Goal: Check status: Check status

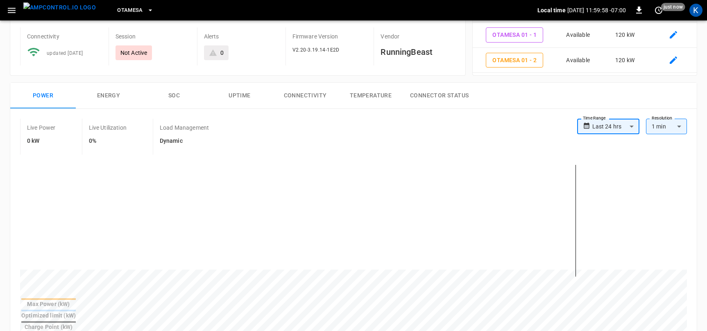
scroll to position [66, 0]
click at [121, 13] on span "OtaMesa" at bounding box center [130, 10] width 26 height 9
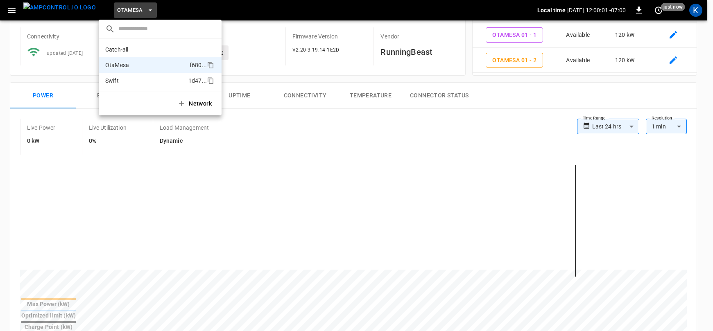
click at [121, 80] on p "Swift" at bounding box center [145, 81] width 80 height 8
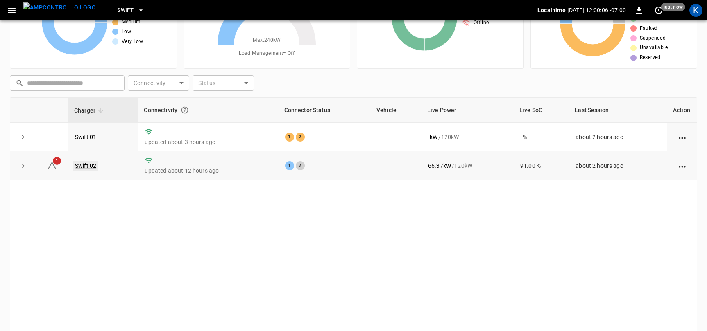
click at [89, 165] on link "Swift 02" at bounding box center [85, 166] width 25 height 10
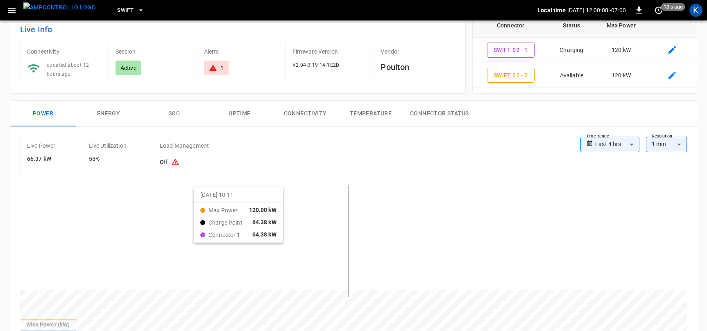
scroll to position [52, 0]
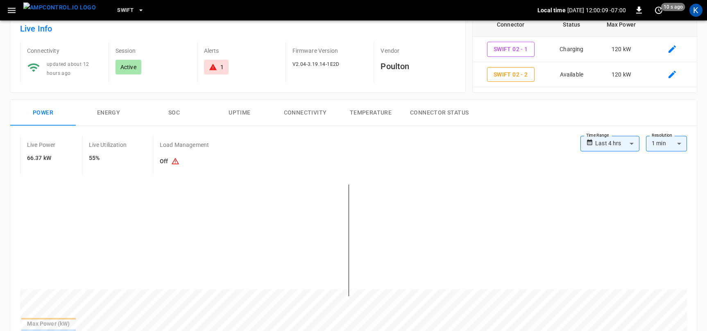
click at [104, 111] on button "Energy" at bounding box center [109, 113] width 66 height 26
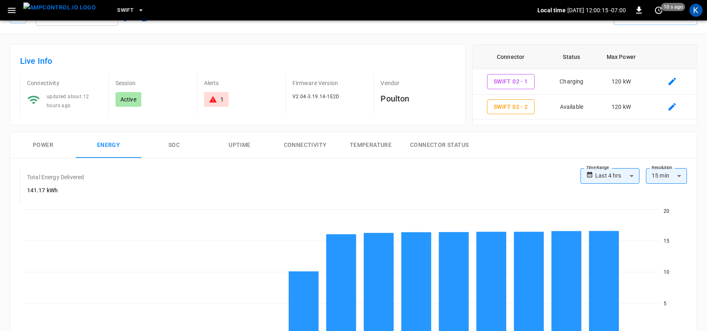
scroll to position [0, 0]
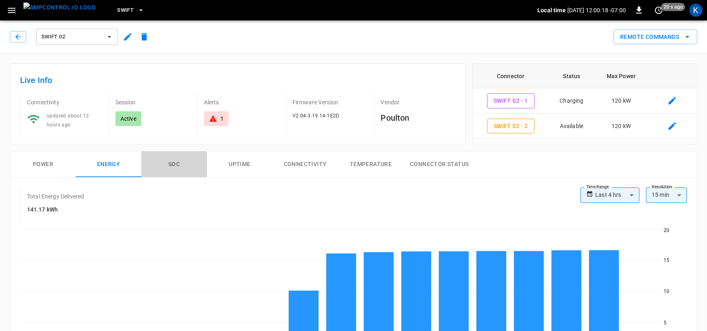
click at [172, 164] on button "SOC" at bounding box center [174, 165] width 66 height 26
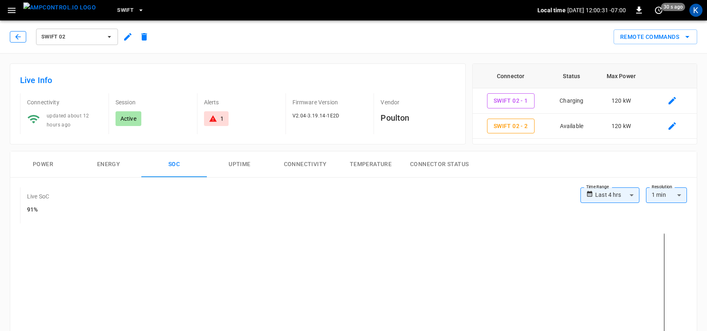
click at [20, 37] on icon "button" at bounding box center [18, 37] width 8 height 8
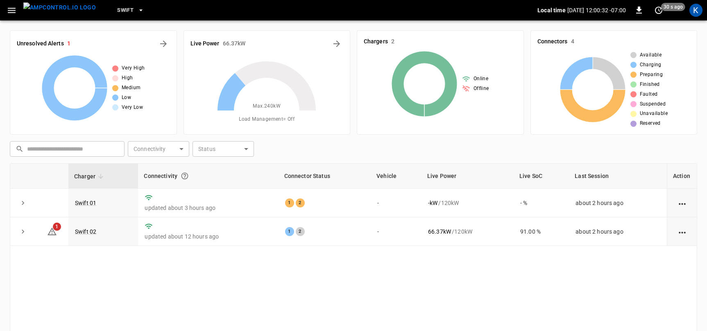
scroll to position [66, 0]
